Goal: Information Seeking & Learning: Find specific fact

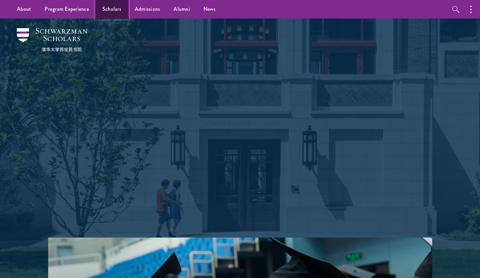
click at [111, 6] on link "Scholars" at bounding box center [112, 9] width 32 height 19
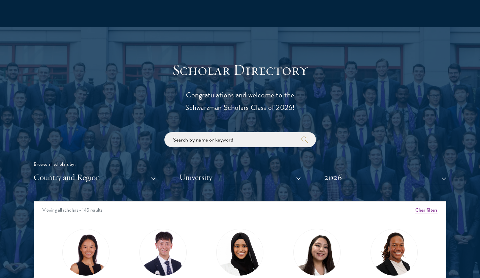
scroll to position [693, 0]
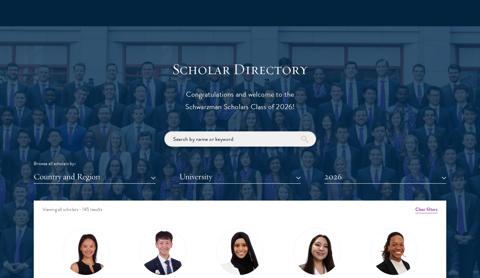
click at [209, 138] on input "search" at bounding box center [241, 138] width 152 height 15
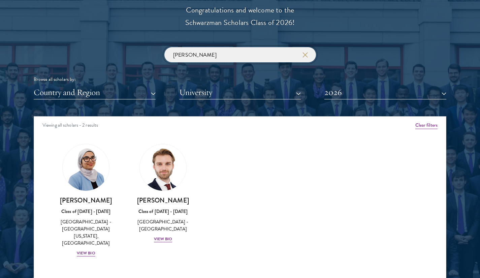
scroll to position [778, 0]
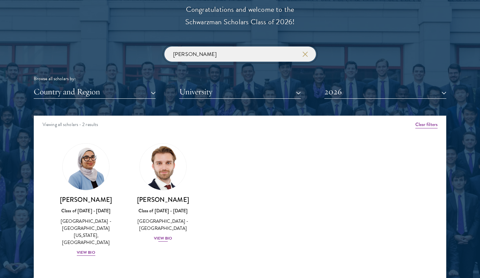
type input "[PERSON_NAME]"
click at [164, 238] on div "View Bio" at bounding box center [163, 238] width 19 height 6
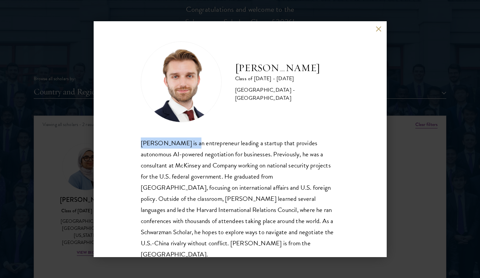
drag, startPoint x: 141, startPoint y: 144, endPoint x: 189, endPoint y: 145, distance: 48.6
click at [189, 145] on div "[PERSON_NAME] is an entrepreneur leading a startup that provides autonomous AI-…" at bounding box center [240, 199] width 199 height 123
copy div "[PERSON_NAME]"
